Goal: Information Seeking & Learning: Learn about a topic

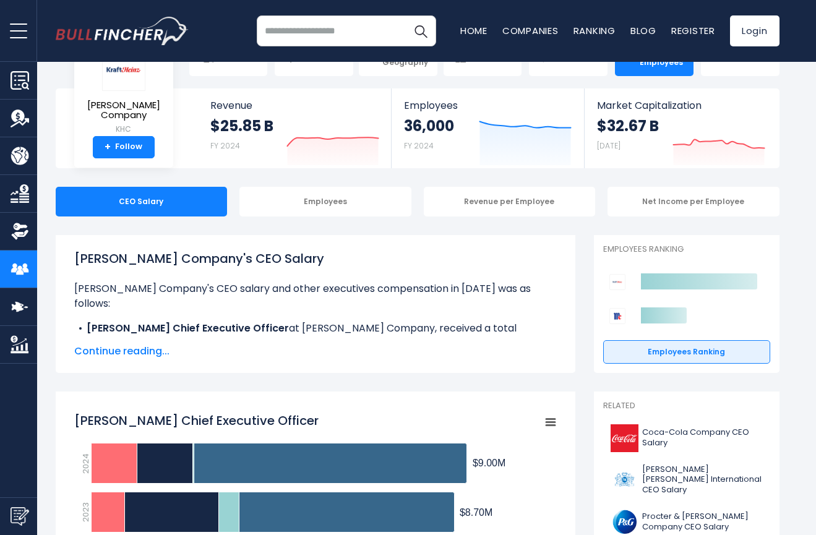
scroll to position [41, 0]
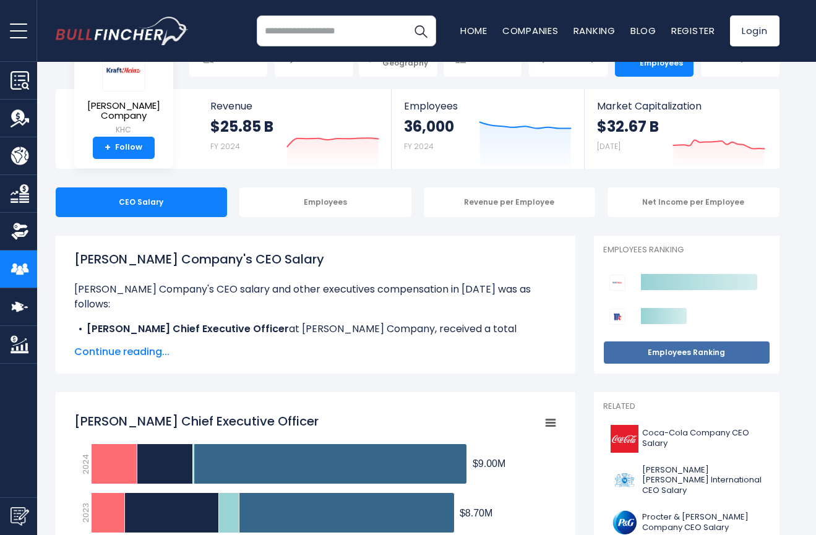
click at [693, 351] on link "Employees Ranking" at bounding box center [686, 353] width 167 height 24
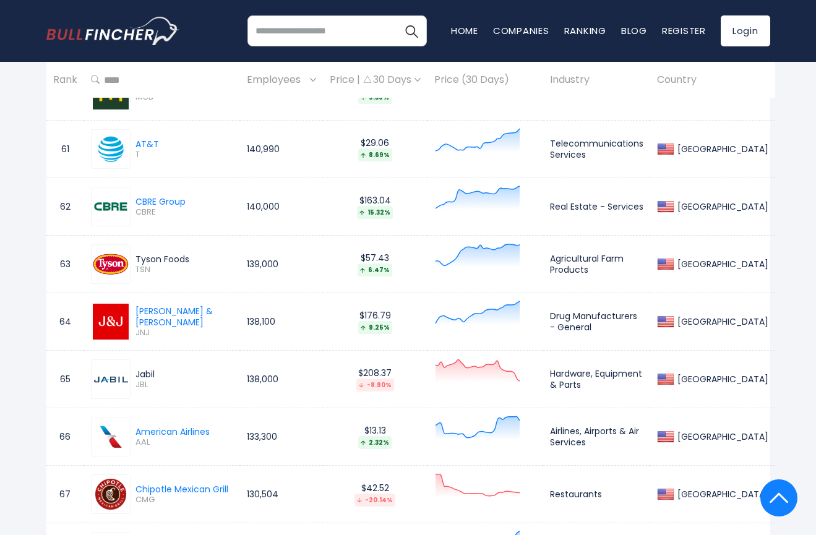
scroll to position [4026, 0]
drag, startPoint x: 254, startPoint y: 31, endPoint x: 328, endPoint y: 50, distance: 76.0
click at [255, 31] on input "search" at bounding box center [337, 30] width 179 height 31
type input "**********"
click at [413, 32] on img "Search" at bounding box center [412, 31] width 16 height 16
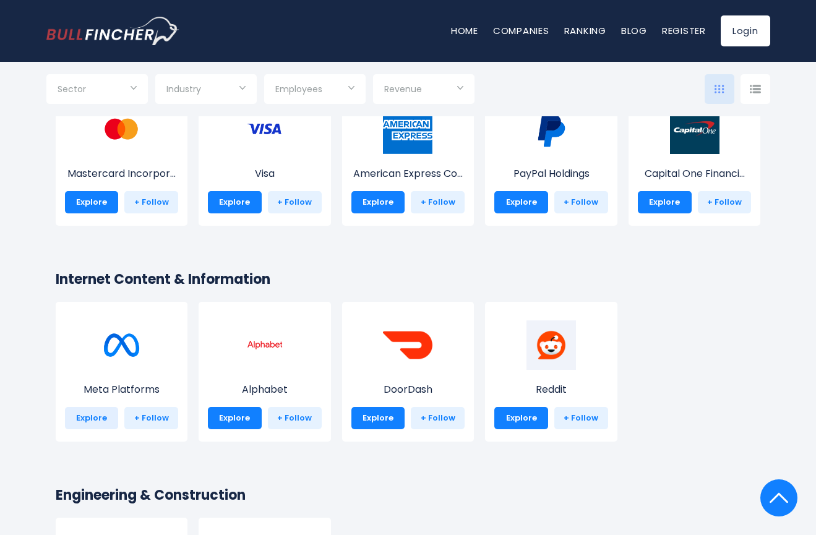
scroll to position [1859, 0]
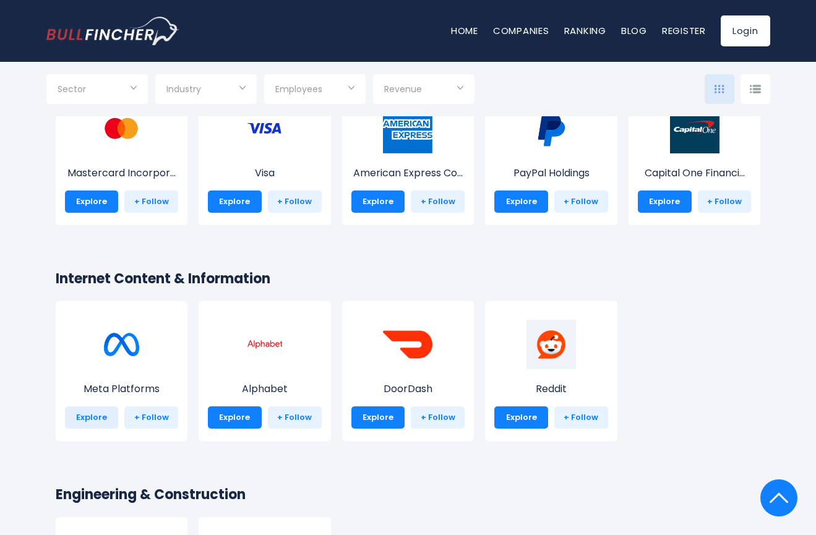
click at [95, 418] on link "Explore" at bounding box center [92, 418] width 54 height 22
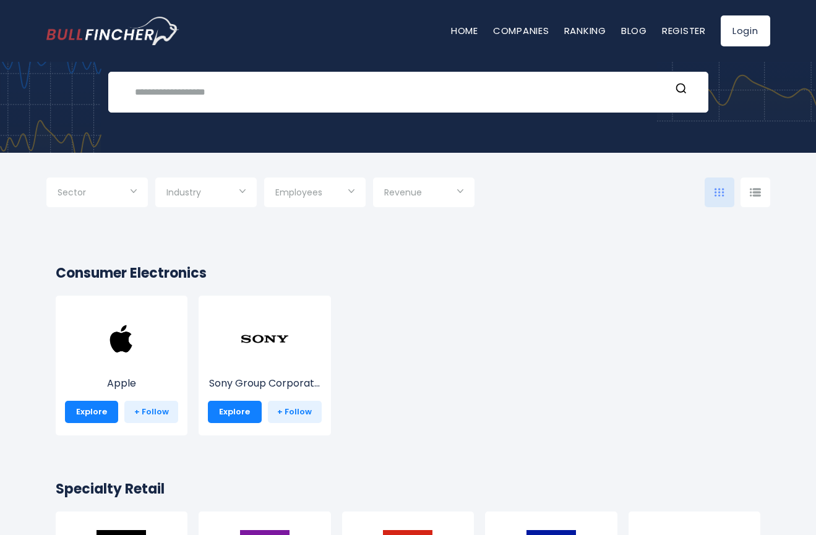
scroll to position [100, 0]
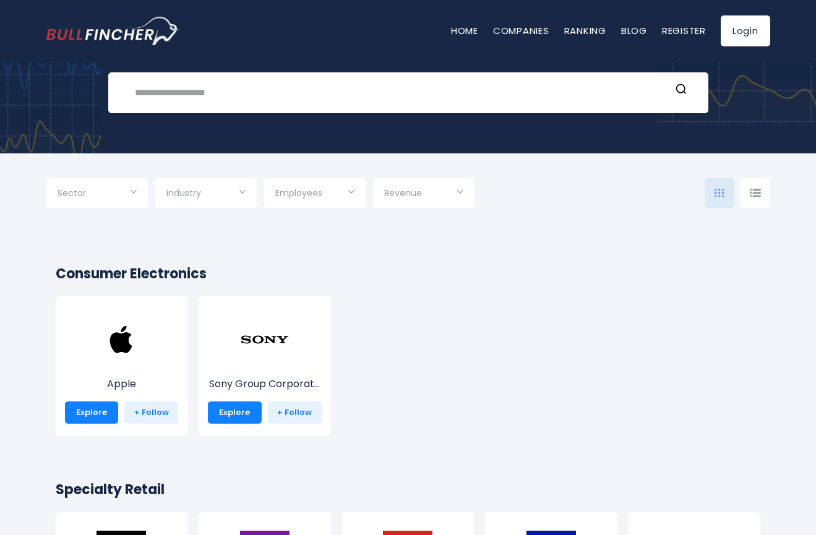
click at [241, 192] on div "Industry" at bounding box center [205, 193] width 101 height 30
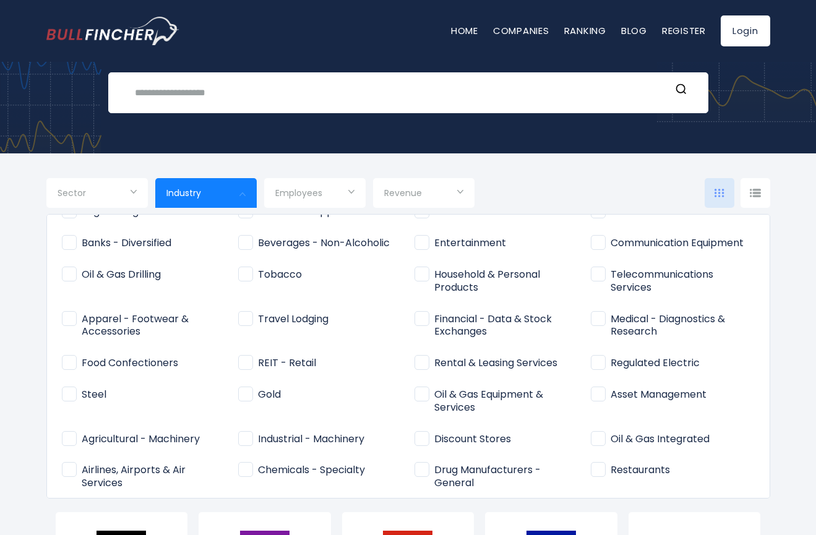
scroll to position [149, 0]
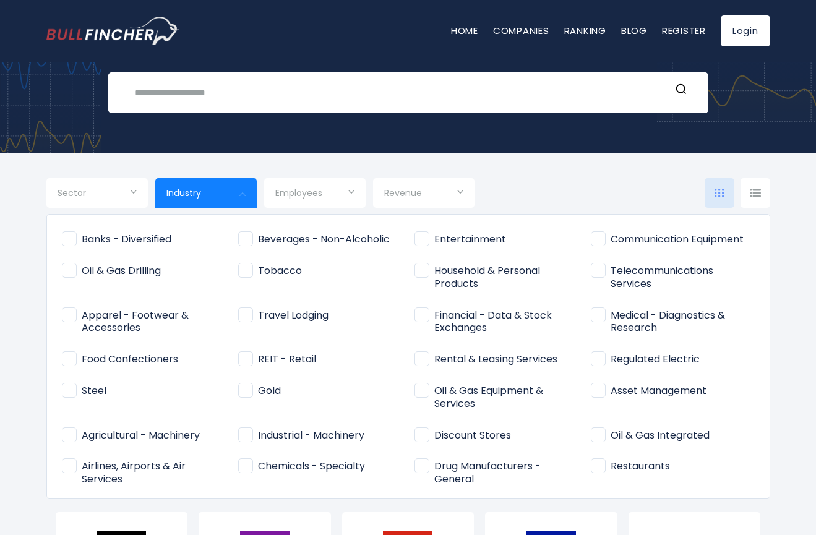
click at [69, 353] on span "Food Confectioners" at bounding box center [120, 359] width 116 height 13
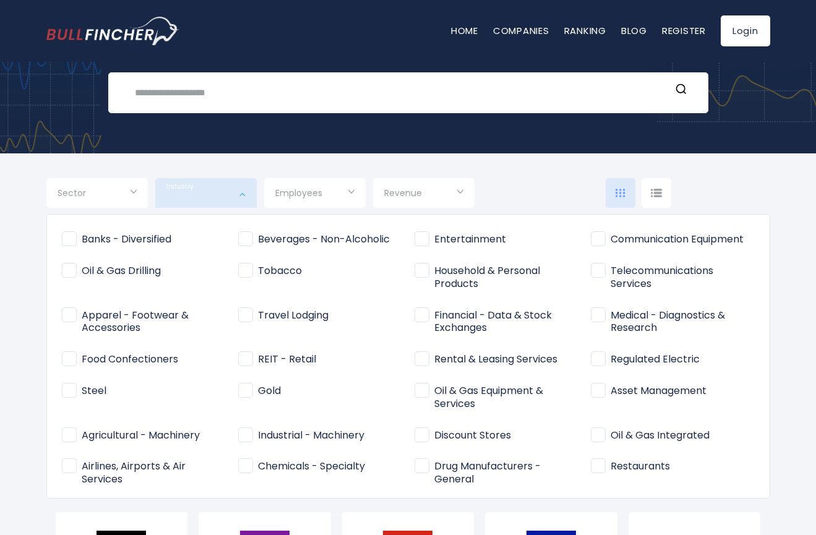
type input "**********"
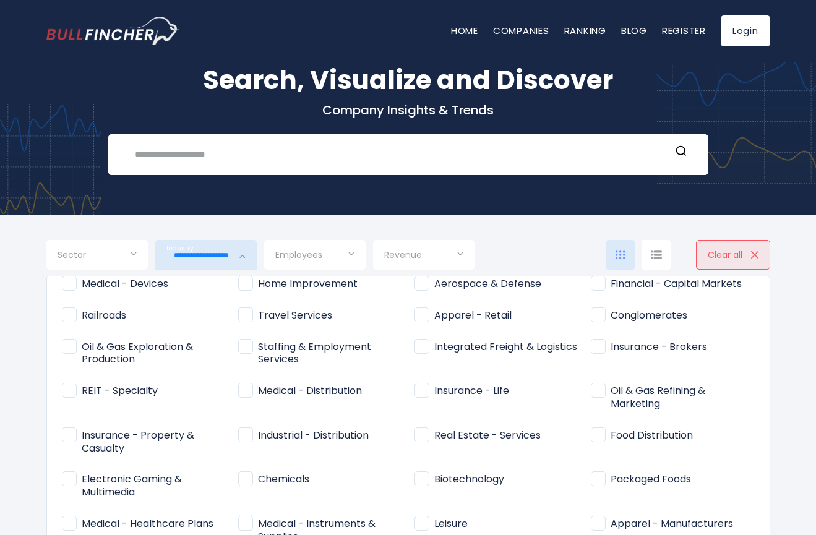
scroll to position [40, 0]
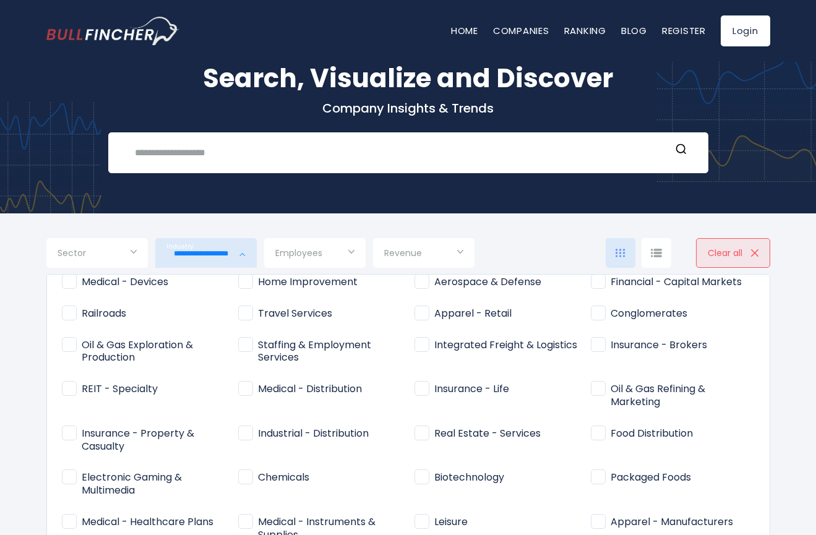
click at [759, 258] on div at bounding box center [408, 267] width 816 height 535
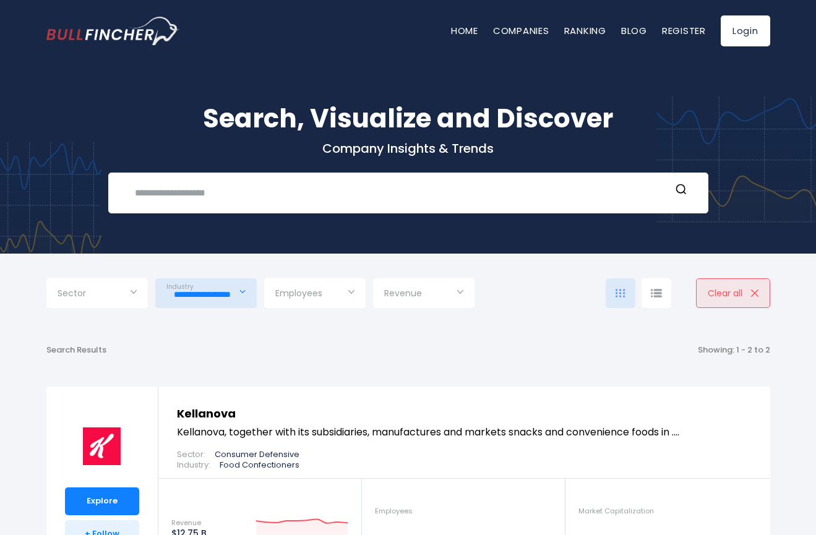
scroll to position [0, 0]
drag, startPoint x: 134, startPoint y: 194, endPoint x: 141, endPoint y: 195, distance: 6.9
click at [134, 194] on input "text" at bounding box center [398, 192] width 543 height 23
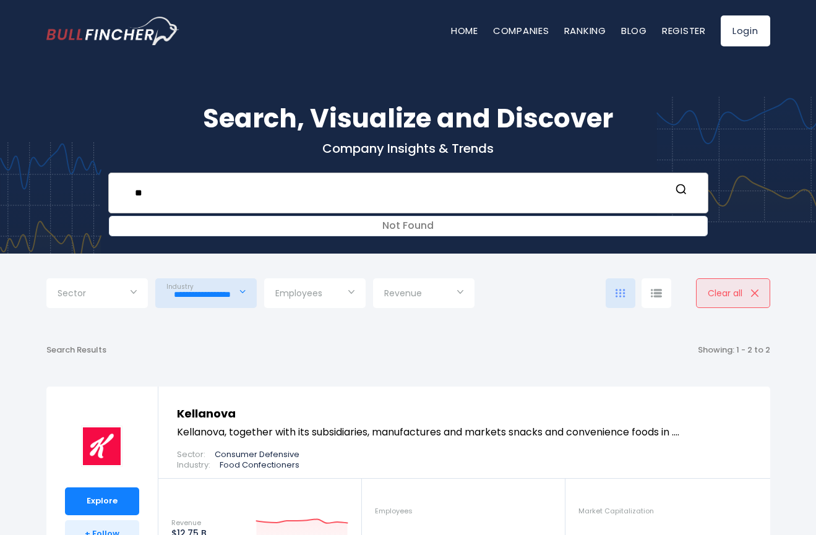
type input "*"
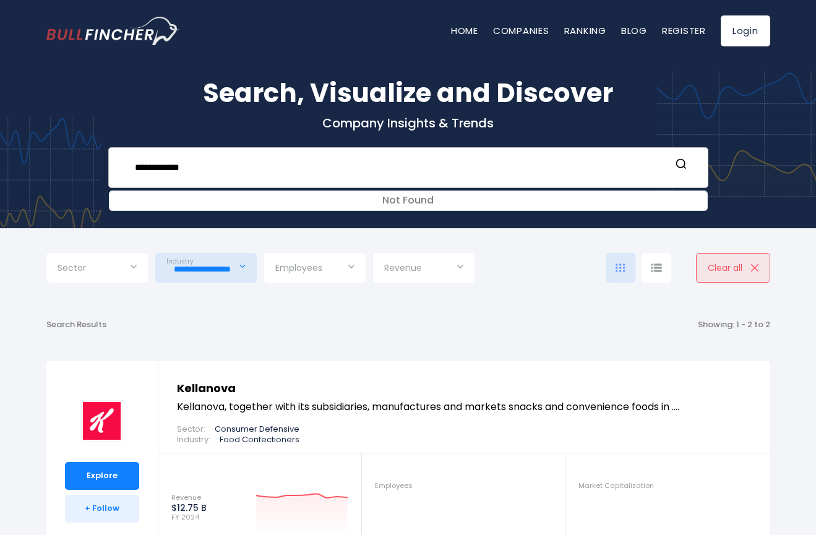
scroll to position [27, 0]
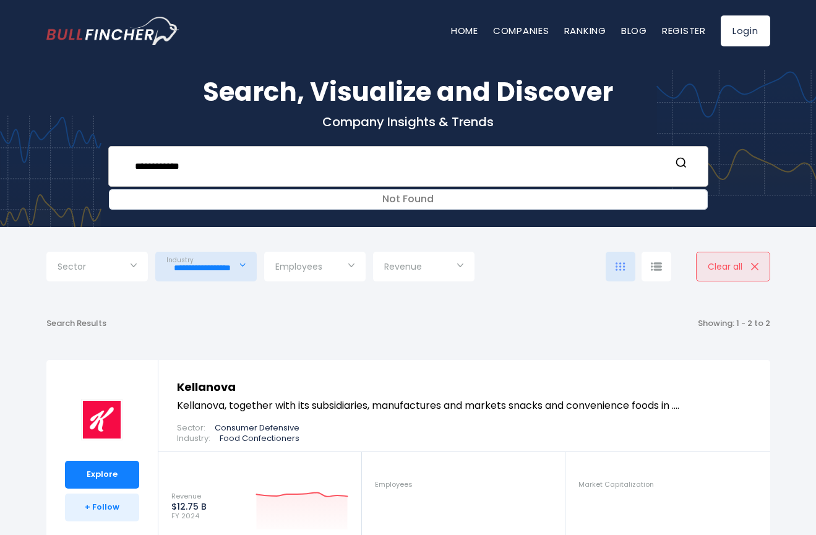
drag, startPoint x: 161, startPoint y: 166, endPoint x: 121, endPoint y: 166, distance: 40.2
click at [121, 166] on form "**********" at bounding box center [408, 166] width 574 height 23
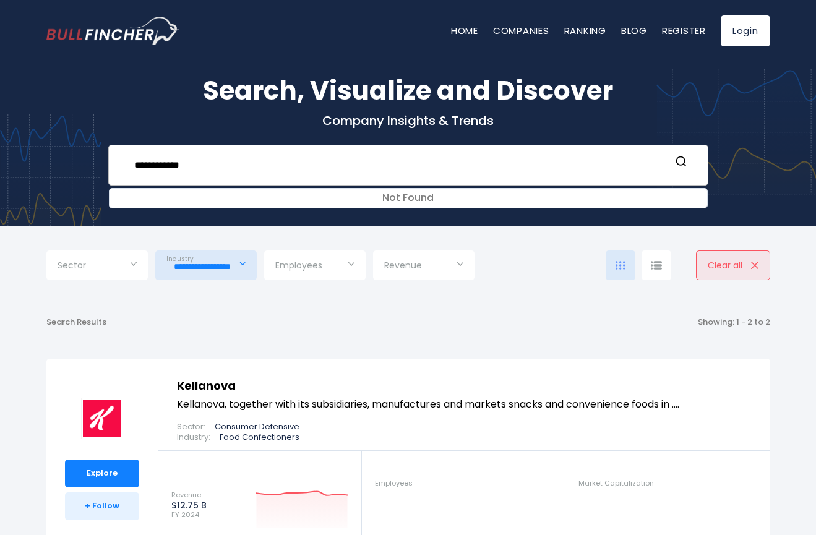
scroll to position [24, 0]
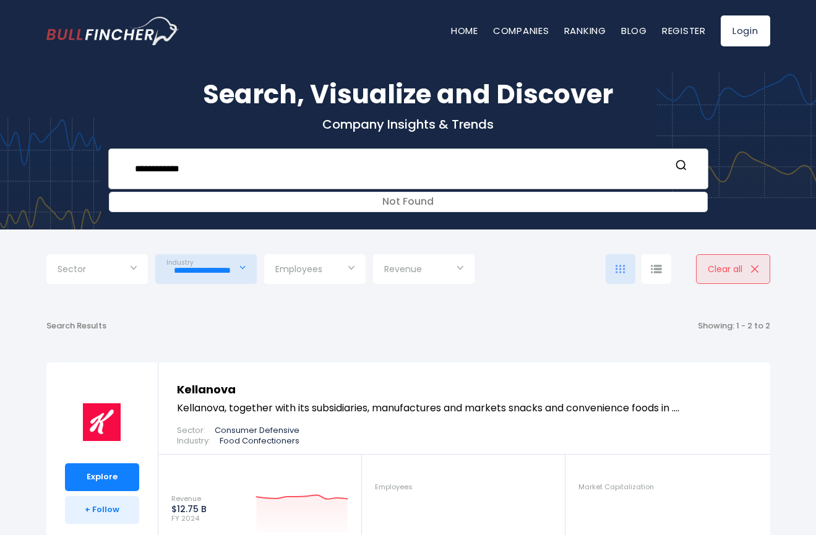
type input "*******"
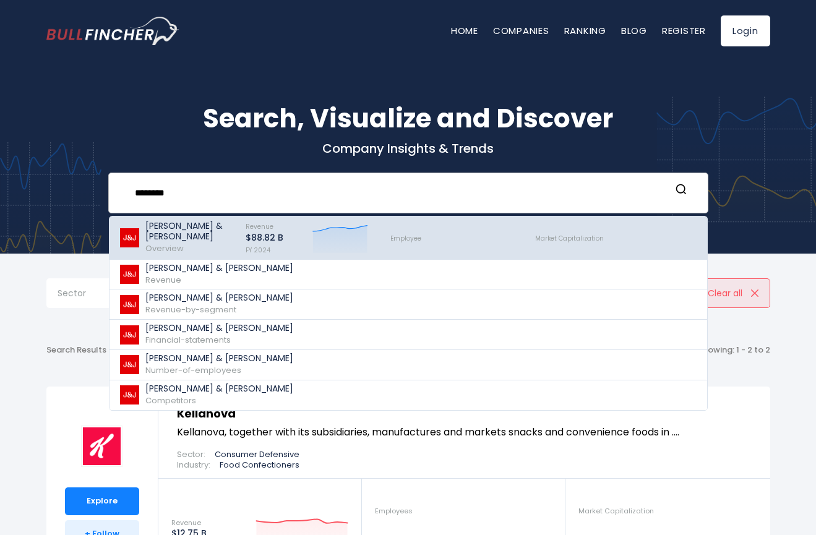
scroll to position [0, 0]
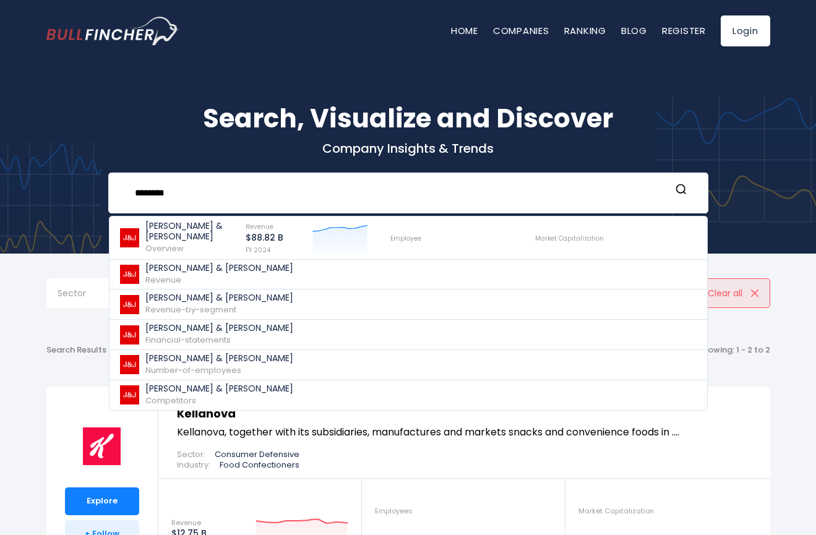
drag, startPoint x: 169, startPoint y: 190, endPoint x: 105, endPoint y: 189, distance: 63.8
click at [88, 188] on div "Search, Visualize and Discover Company Insights & Trends ******* Johnson & John…" at bounding box center [408, 148] width 816 height 210
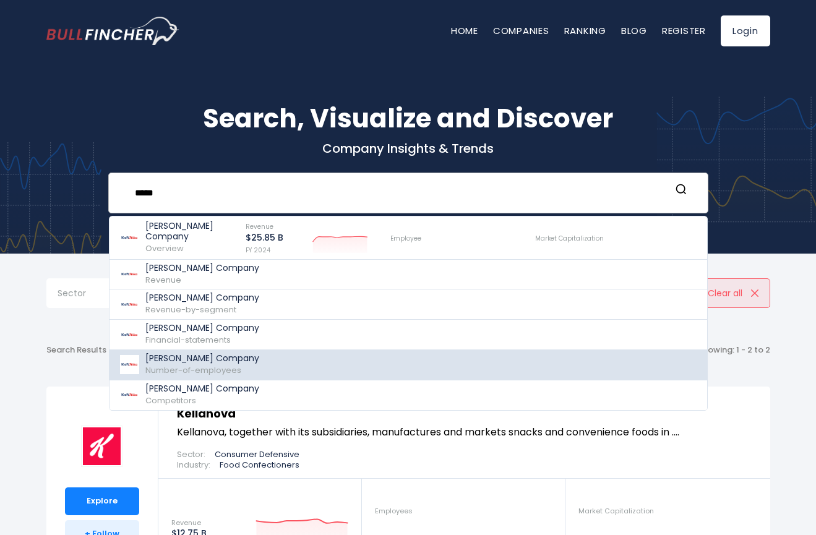
type input "*****"
click at [170, 364] on p "[PERSON_NAME] Company" at bounding box center [202, 358] width 114 height 11
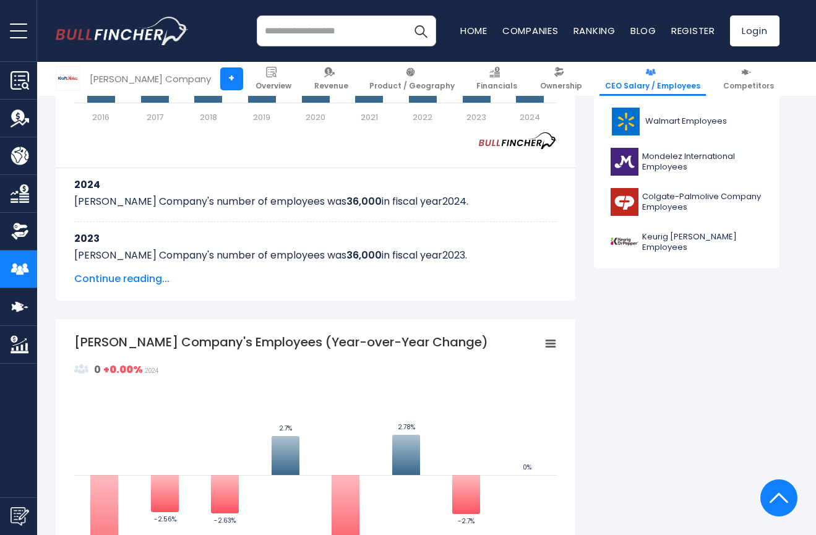
scroll to position [593, 0]
click at [754, 85] on span "Competitors" at bounding box center [748, 86] width 51 height 10
click at [748, 89] on span "Competitors" at bounding box center [748, 86] width 51 height 10
click at [292, 87] on span "Overview" at bounding box center [274, 86] width 36 height 10
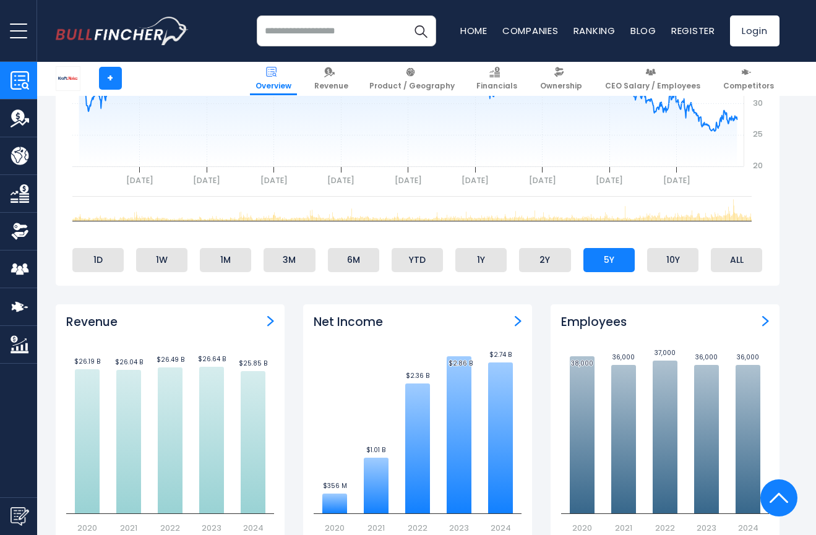
scroll to position [574, 0]
